Goal: Task Accomplishment & Management: Manage account settings

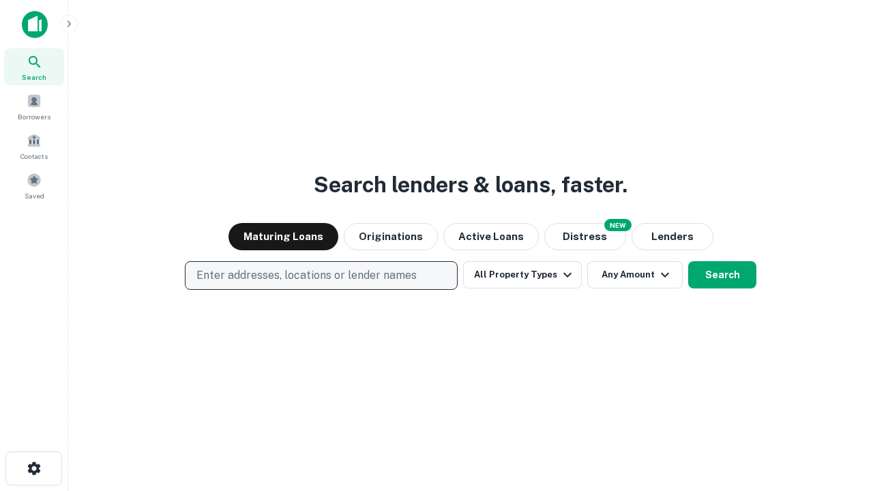
click at [321, 276] on p "Enter addresses, locations or lender names" at bounding box center [307, 275] width 220 height 16
type input "**********"
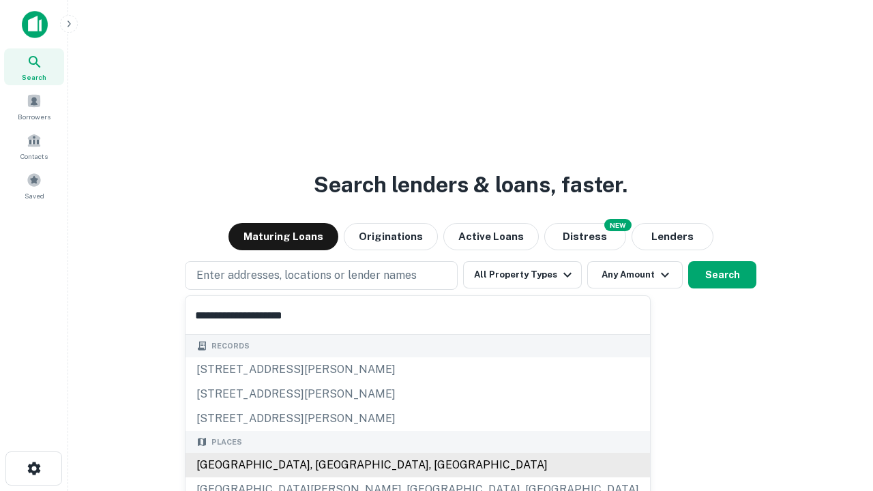
click at [326, 465] on div "[GEOGRAPHIC_DATA], [GEOGRAPHIC_DATA], [GEOGRAPHIC_DATA]" at bounding box center [418, 465] width 465 height 25
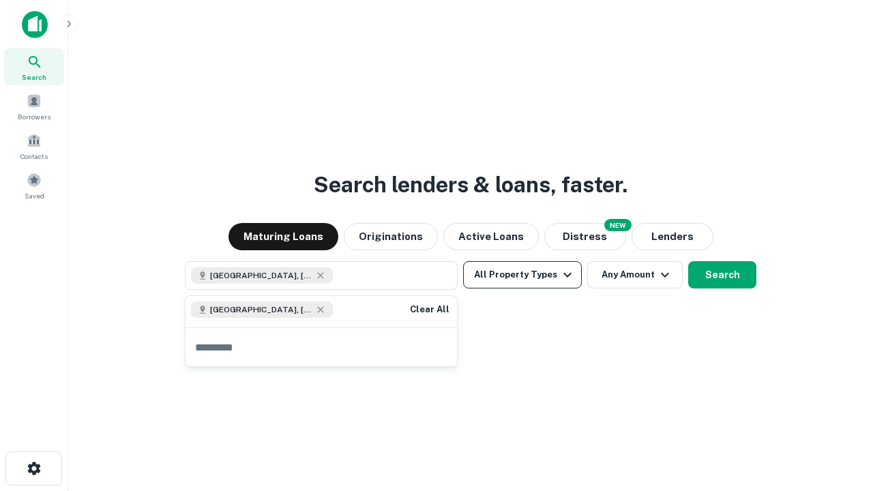
click at [523, 275] on button "All Property Types" at bounding box center [522, 274] width 119 height 27
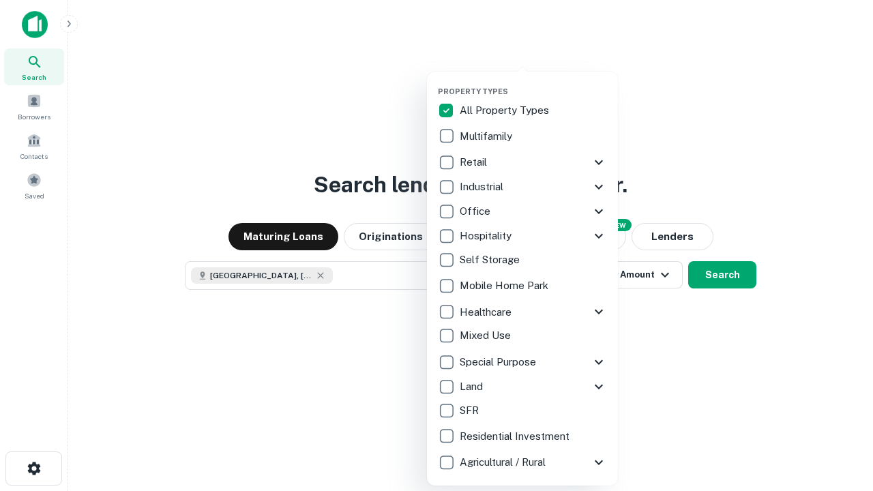
click at [534, 83] on button "button" at bounding box center [533, 83] width 191 height 1
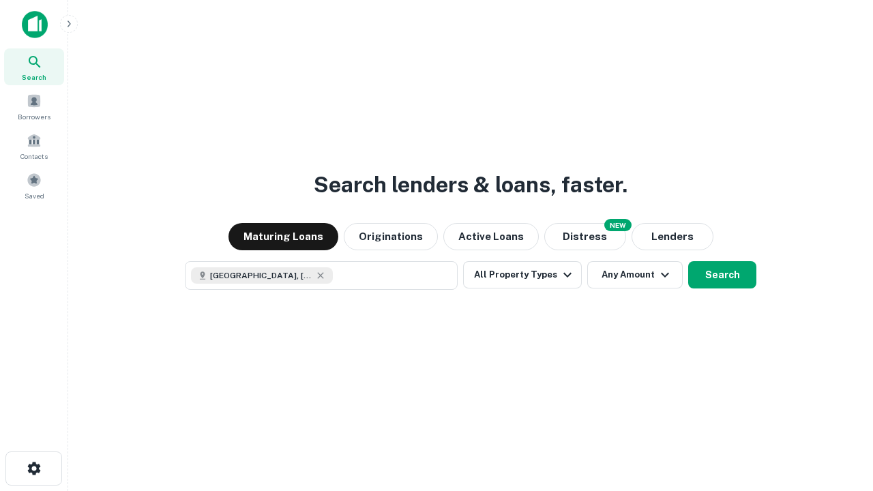
scroll to position [22, 0]
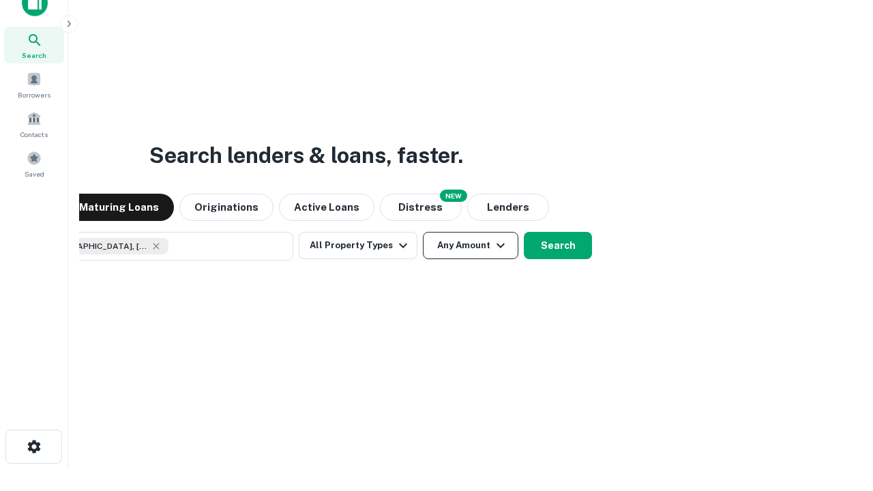
click at [423, 232] on button "Any Amount" at bounding box center [471, 245] width 96 height 27
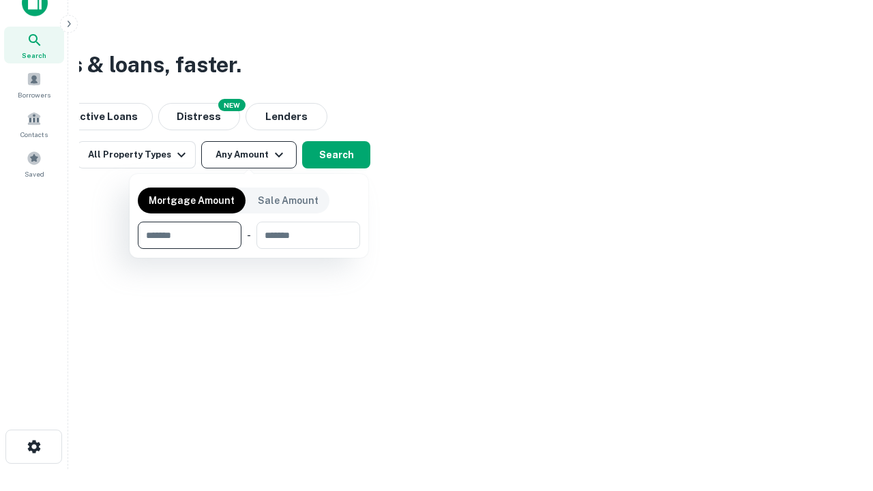
type input "*******"
click at [249, 249] on button "button" at bounding box center [249, 249] width 222 height 1
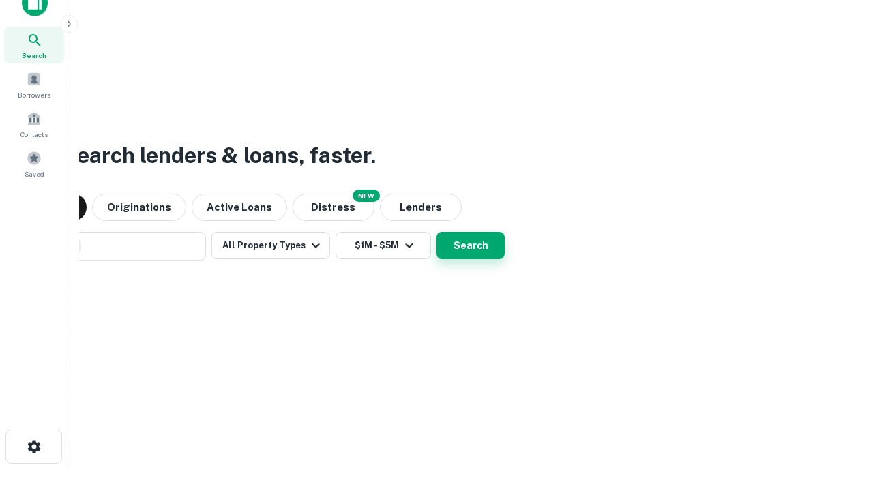
click at [437, 232] on button "Search" at bounding box center [471, 245] width 68 height 27
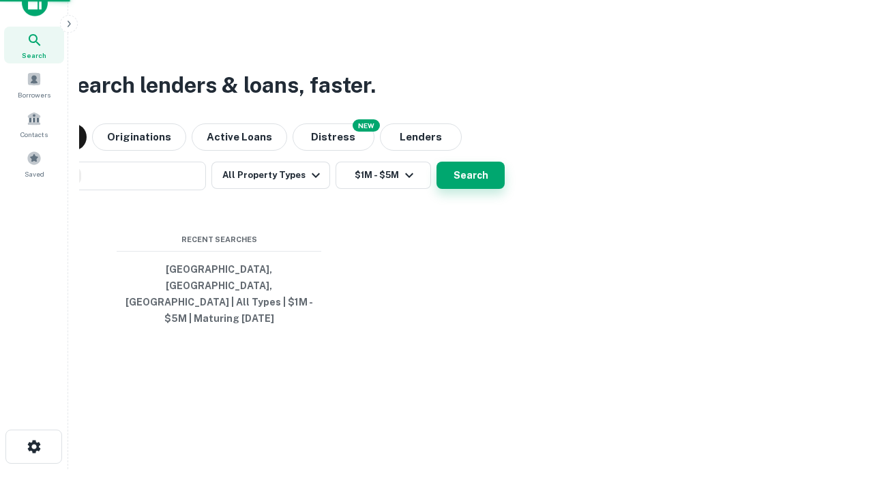
scroll to position [44, 386]
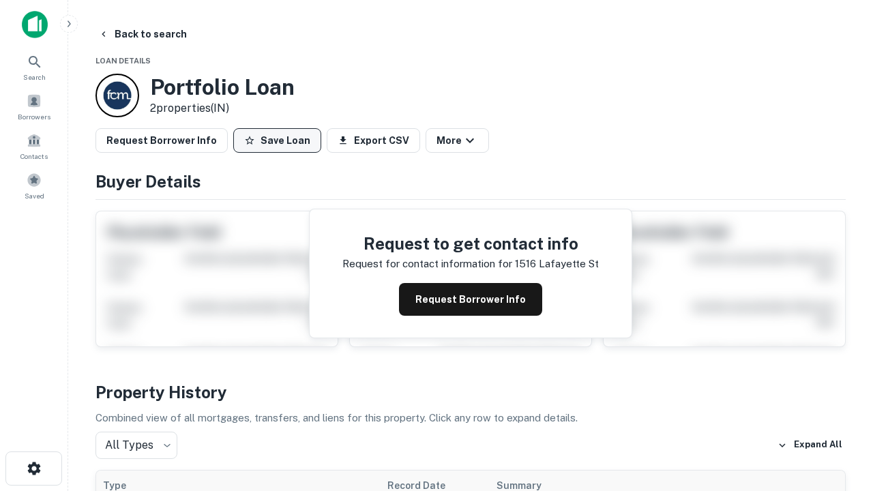
click at [277, 141] on button "Save Loan" at bounding box center [277, 140] width 88 height 25
click at [280, 141] on button "Loan Saved" at bounding box center [280, 140] width 94 height 25
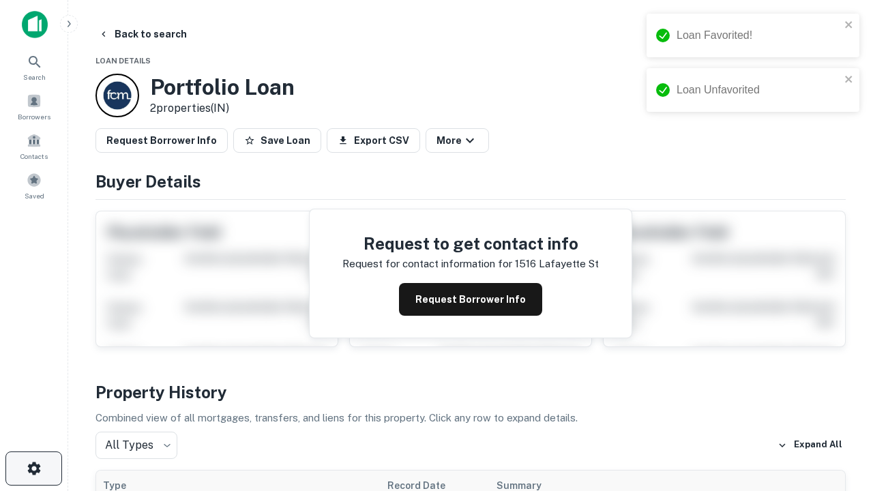
click at [33, 469] on icon "button" at bounding box center [34, 469] width 16 height 16
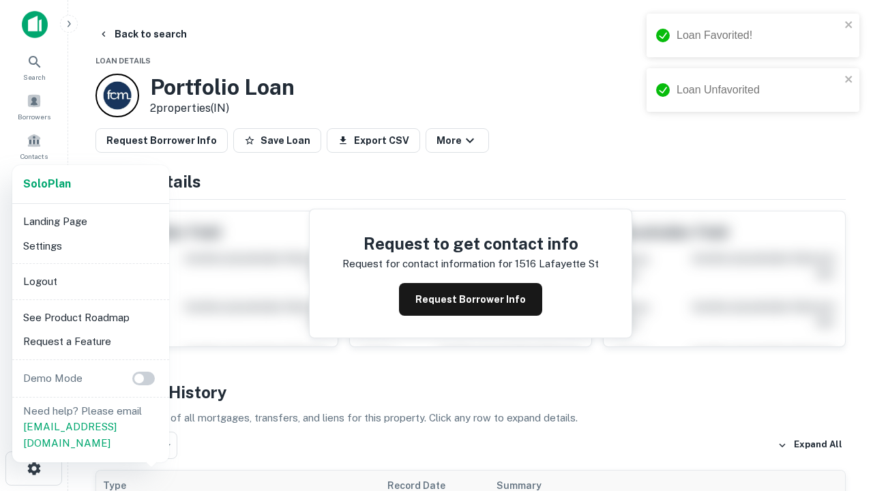
click at [90, 281] on li "Logout" at bounding box center [91, 282] width 146 height 25
